Goal: Transaction & Acquisition: Purchase product/service

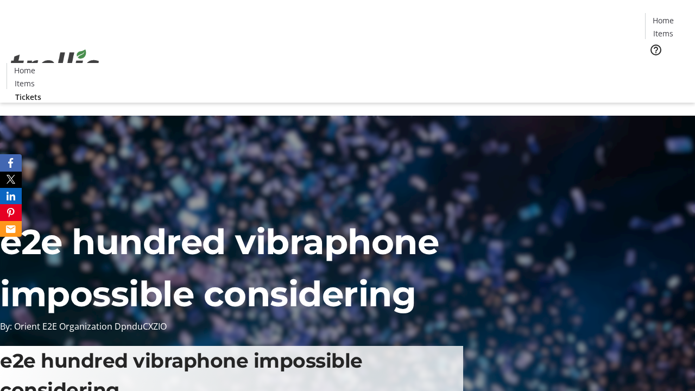
click at [653, 63] on span "Tickets" at bounding box center [666, 68] width 26 height 11
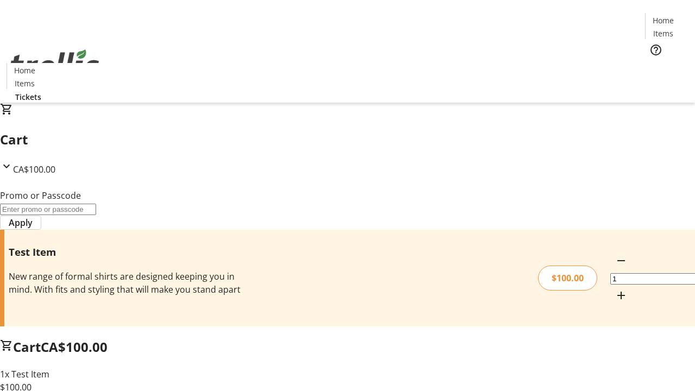
type input "FLAT"
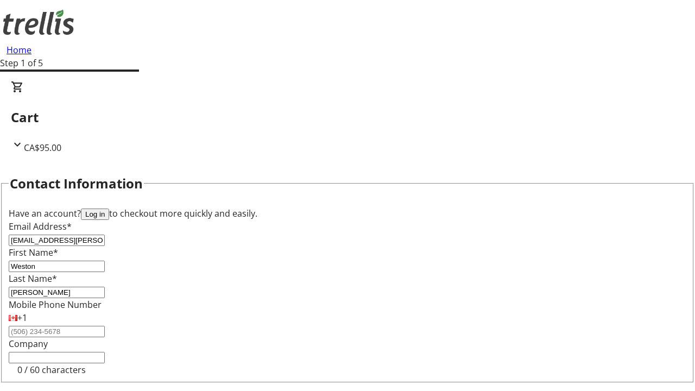
type input "[PERSON_NAME]"
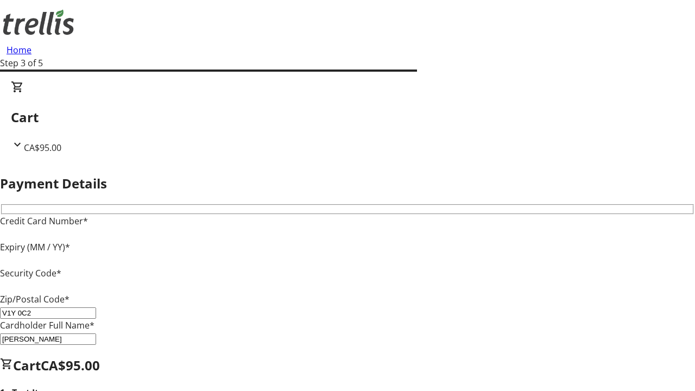
type input "V1Y 0C2"
